Goal: Download file/media

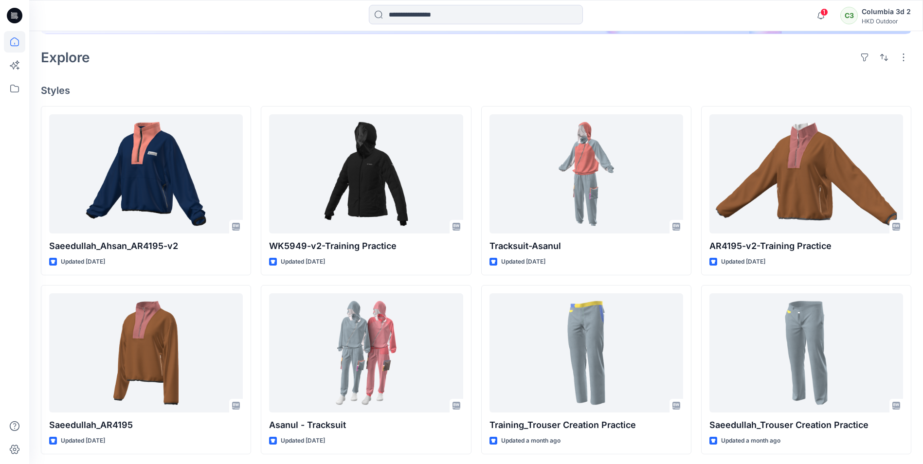
scroll to position [243, 0]
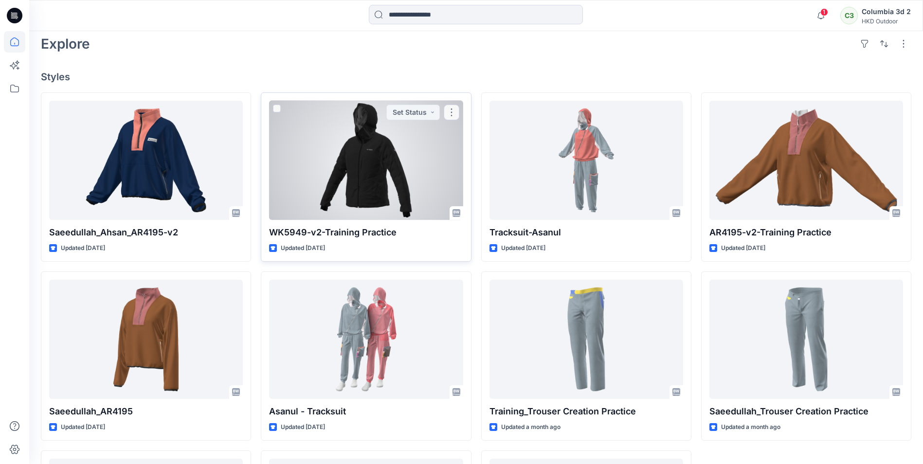
click at [359, 174] on div at bounding box center [366, 160] width 194 height 119
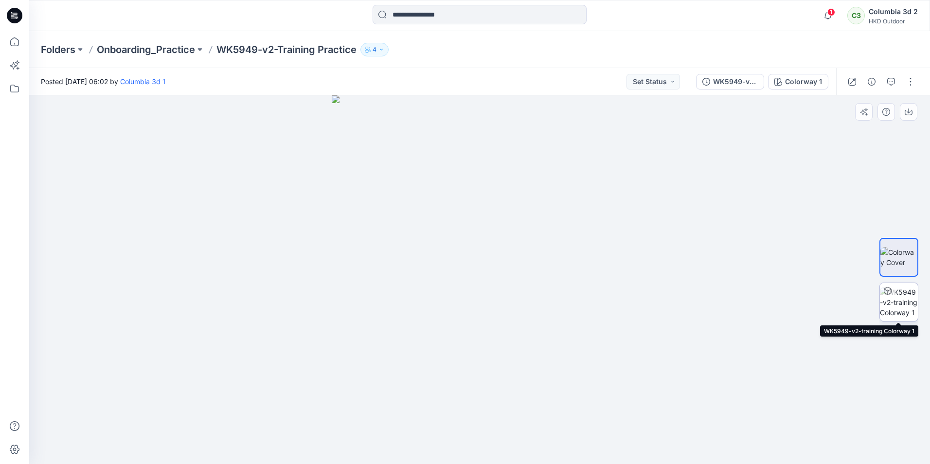
click at [903, 303] on img at bounding box center [899, 302] width 38 height 31
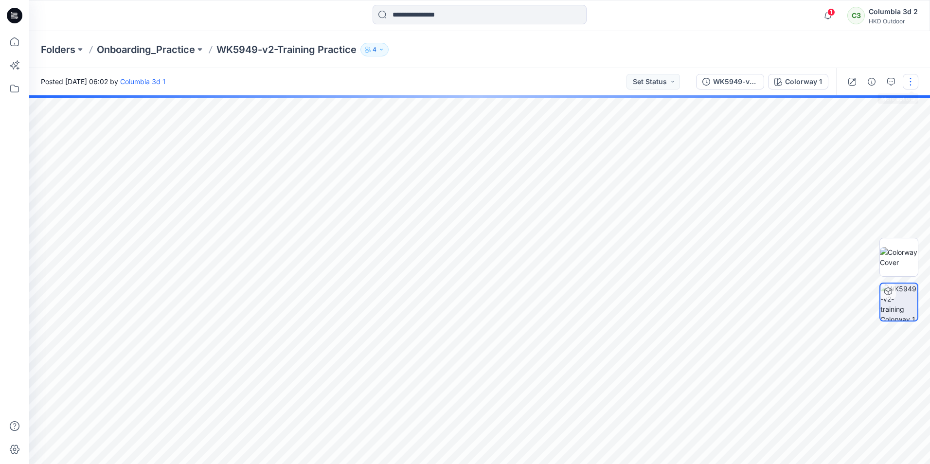
click at [914, 81] on button "button" at bounding box center [911, 82] width 16 height 16
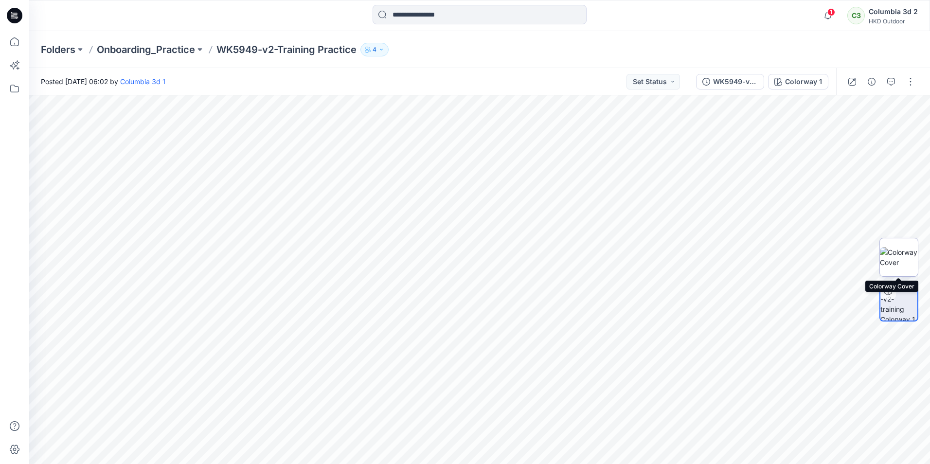
click at [894, 255] on img at bounding box center [899, 257] width 38 height 20
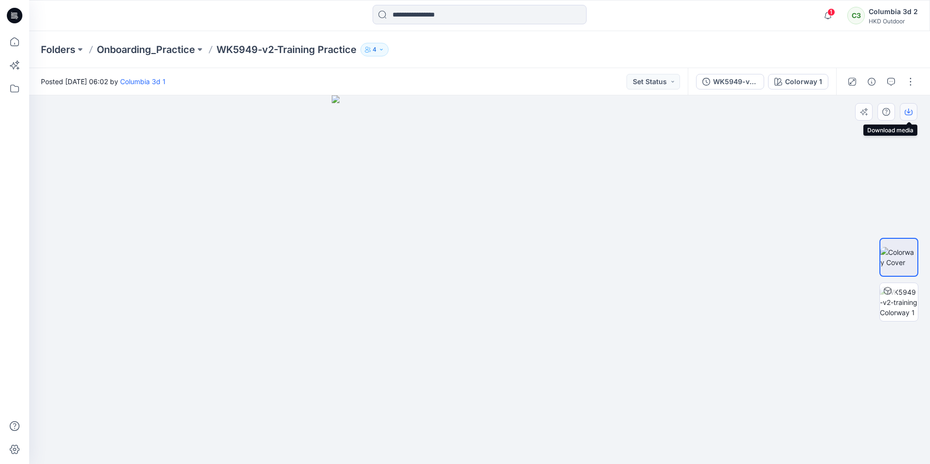
click at [908, 112] on icon "button" at bounding box center [909, 110] width 4 height 5
click at [888, 290] on icon at bounding box center [888, 291] width 8 height 8
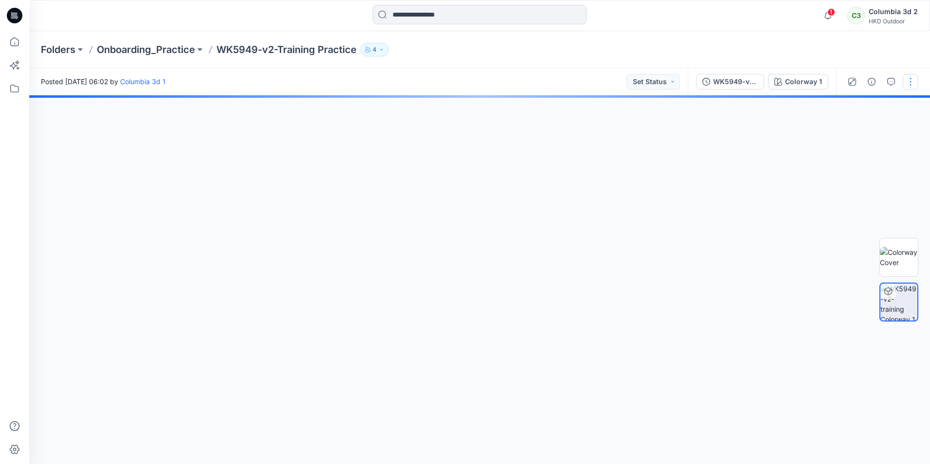
click at [910, 82] on button "button" at bounding box center [911, 82] width 16 height 16
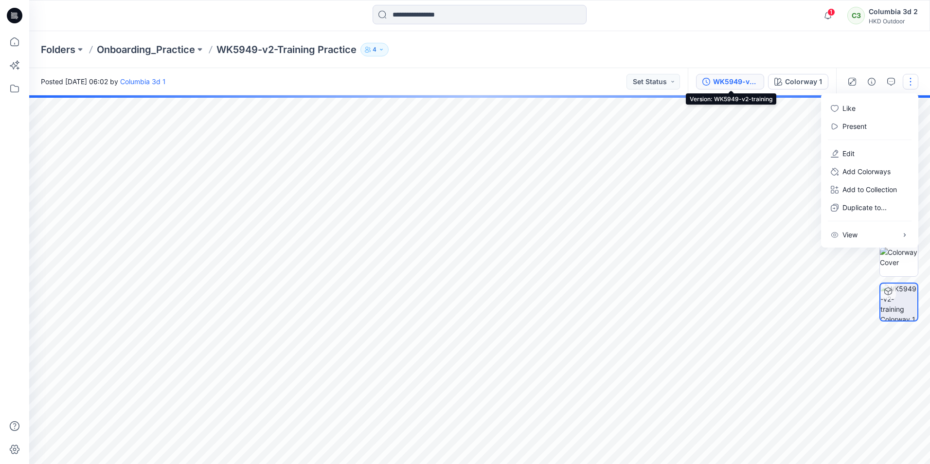
click at [747, 79] on div "WK5949-v2-training" at bounding box center [735, 81] width 45 height 11
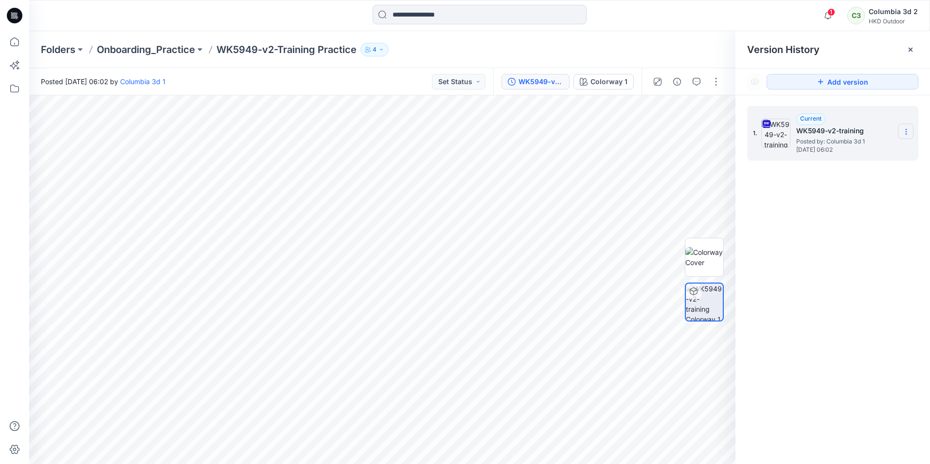
click at [907, 134] on icon at bounding box center [906, 132] width 8 height 8
click at [869, 148] on span "Download Source BW File" at bounding box center [856, 151] width 81 height 12
